Goal: Task Accomplishment & Management: Manage account settings

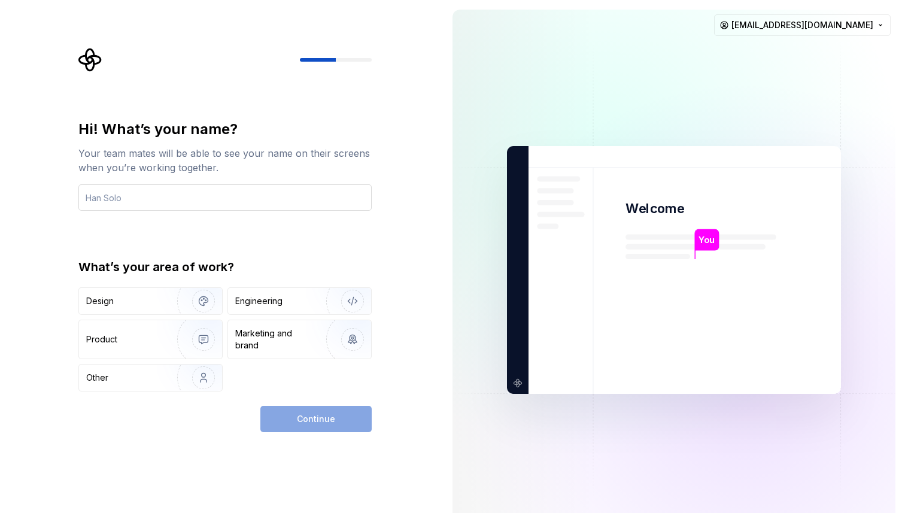
click at [202, 192] on input "text" at bounding box center [224, 197] width 293 height 26
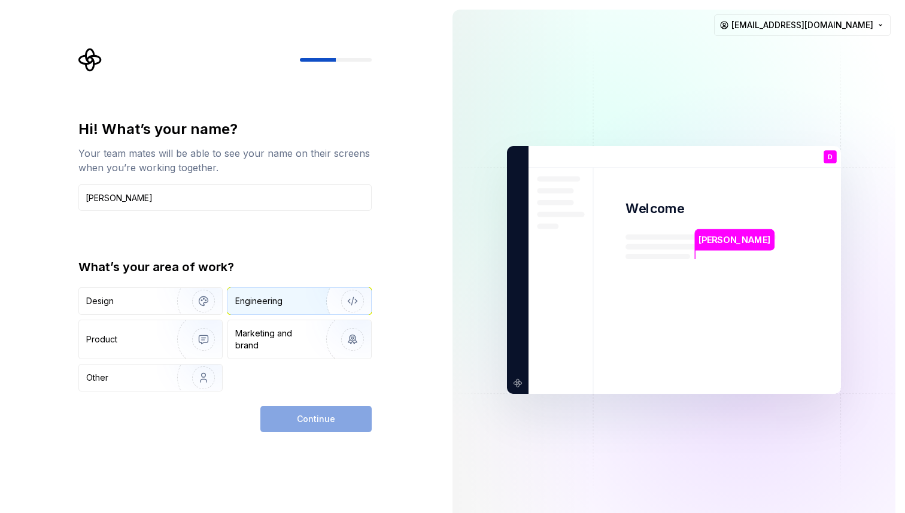
type input "[PERSON_NAME]"
click at [306, 299] on img "button" at bounding box center [344, 301] width 77 height 80
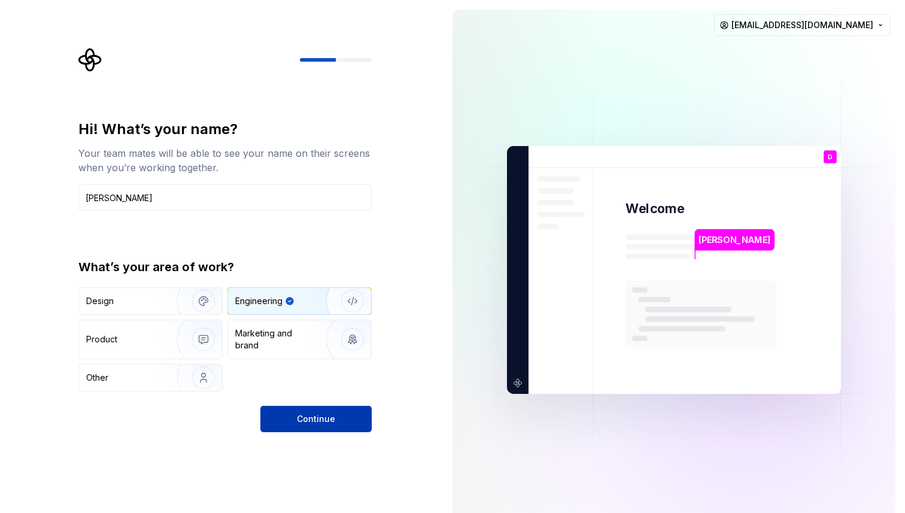
click at [318, 424] on span "Continue" at bounding box center [316, 419] width 38 height 12
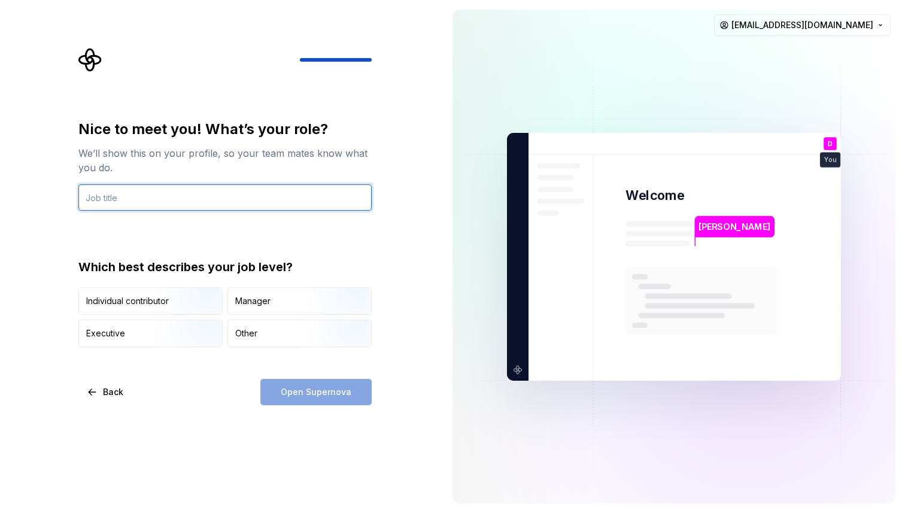
click at [206, 200] on input "text" at bounding box center [224, 197] width 293 height 26
type input "Developer"
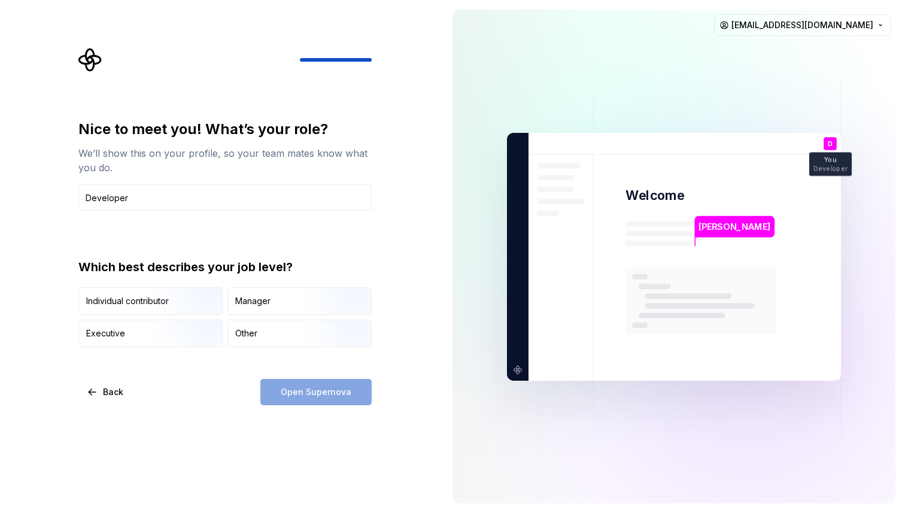
click at [296, 366] on div "Nice to meet you! What’s your role? We’ll show this on your profile, so your te…" at bounding box center [224, 262] width 293 height 285
click at [197, 200] on input "Developer" at bounding box center [224, 197] width 293 height 26
click at [191, 201] on input "Developer" at bounding box center [224, 197] width 293 height 26
click at [190, 201] on input "Developer" at bounding box center [224, 197] width 293 height 26
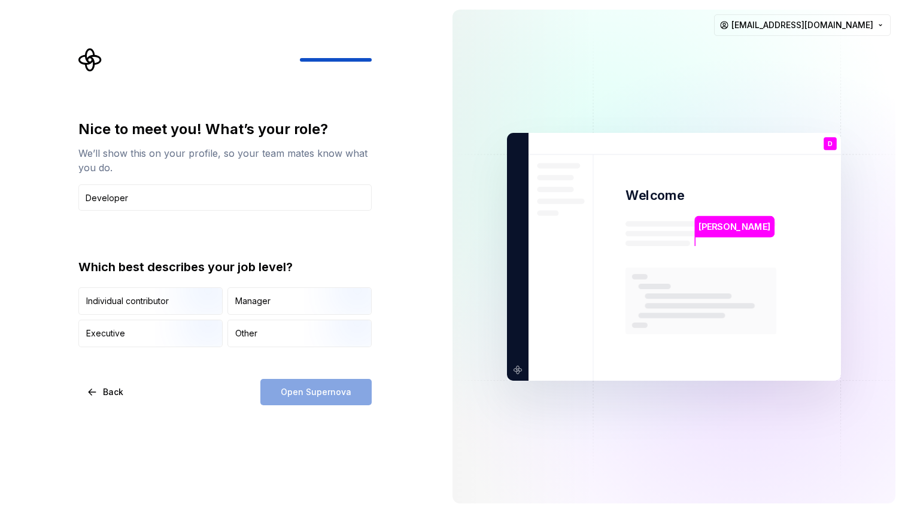
click at [173, 223] on div "Nice to meet you! What’s your role? We’ll show this on your profile, so your te…" at bounding box center [224, 233] width 293 height 227
click at [274, 333] on div "Other" at bounding box center [299, 333] width 143 height 26
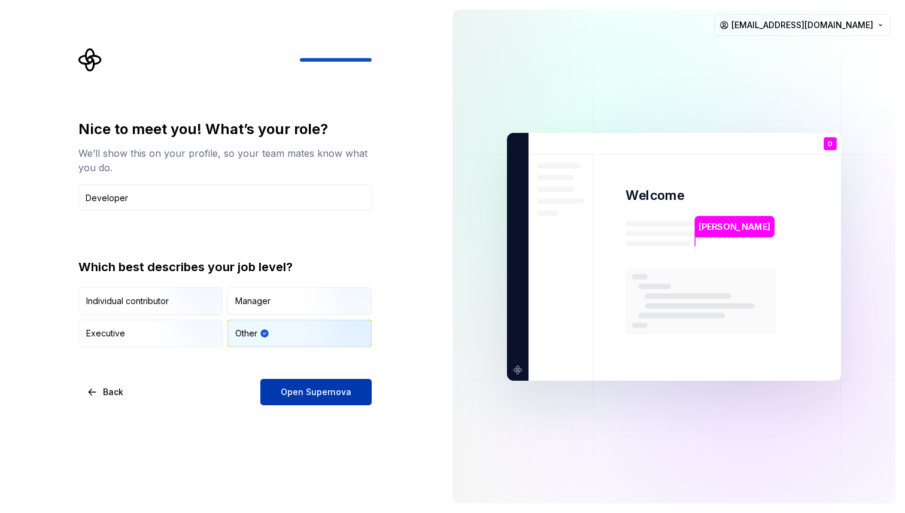
click at [326, 403] on button "Open Supernova" at bounding box center [315, 392] width 111 height 26
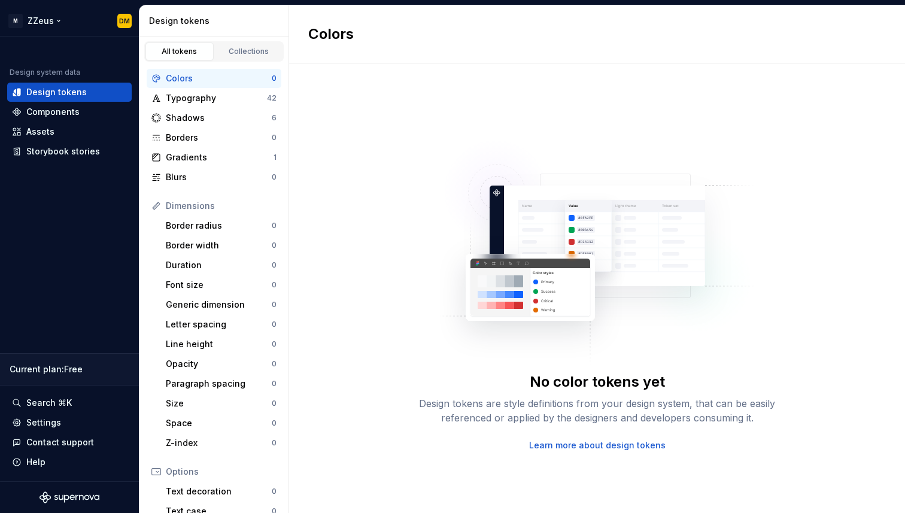
click at [43, 22] on html "M ZZeus DM Design system data Design tokens Components Assets Storybook stories…" at bounding box center [452, 256] width 905 height 513
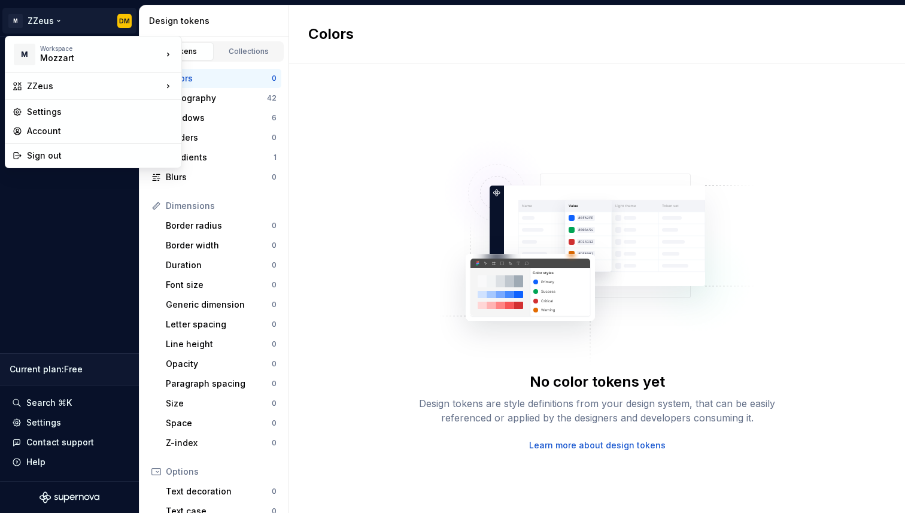
click at [424, 80] on html "M ZZeus DM Design system data Design tokens Components Assets Storybook stories…" at bounding box center [452, 256] width 905 height 513
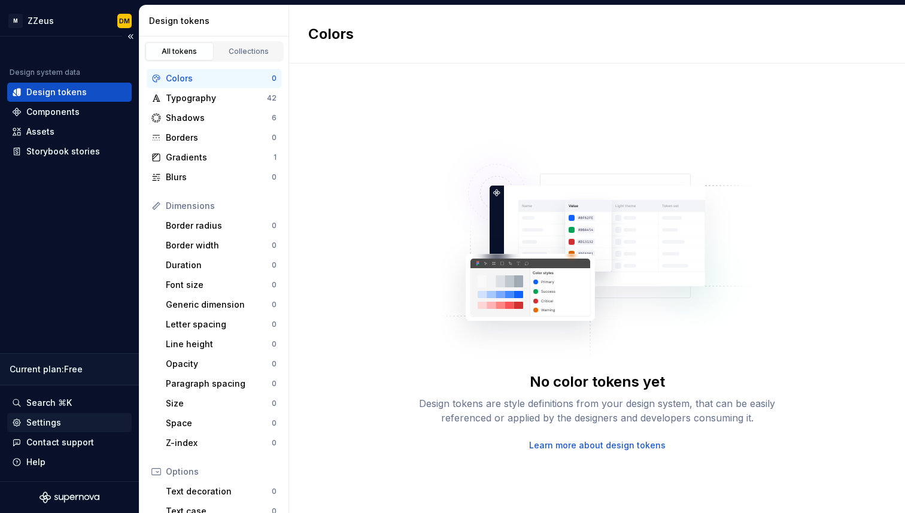
click at [39, 428] on div "Settings" at bounding box center [43, 422] width 35 height 12
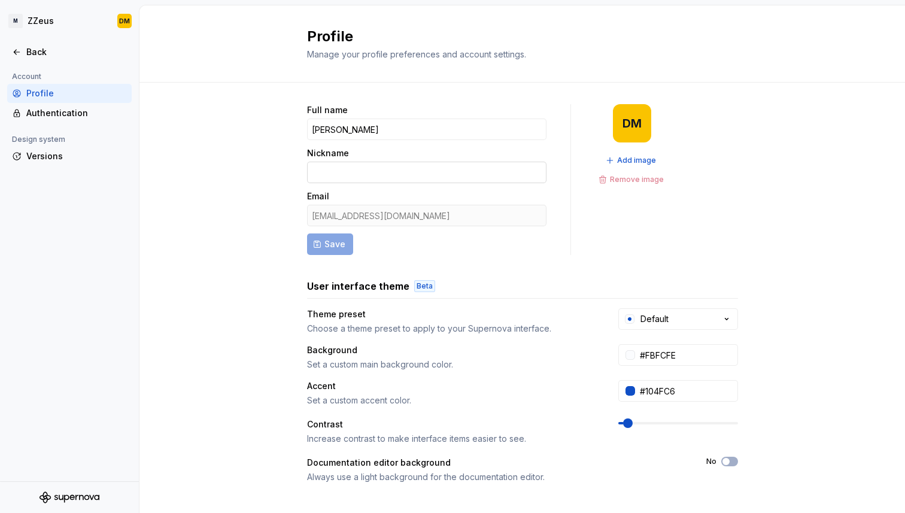
click at [385, 177] on input "Nickname" at bounding box center [426, 173] width 239 height 22
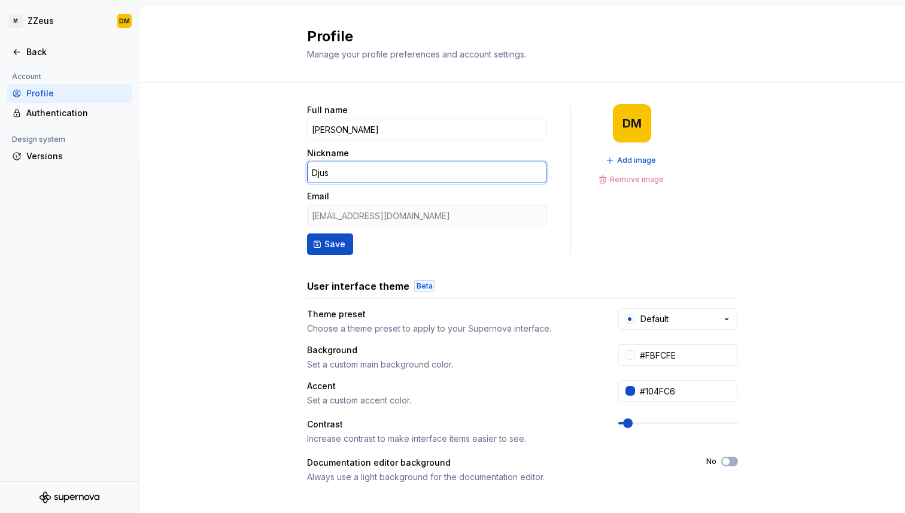
type input "Djus"
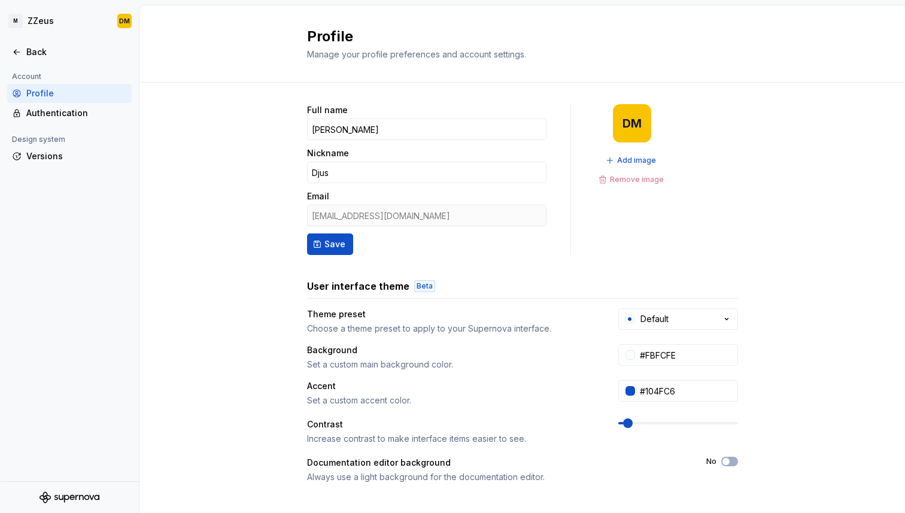
click at [313, 231] on form "Full name [PERSON_NAME] Nickname Djus Email [EMAIL_ADDRESS][DOMAIN_NAME] Save" at bounding box center [426, 179] width 239 height 151
click at [315, 235] on button "Save" at bounding box center [330, 244] width 46 height 22
